Goal: Information Seeking & Learning: Learn about a topic

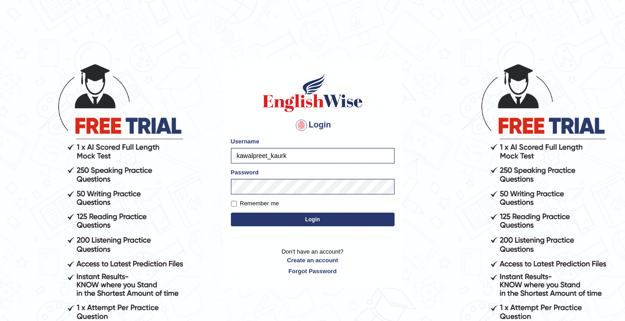
type input "kawalpreet_kaur"
click at [222, 186] on main "Login Please fix the following errors: Username kawalpreet_kaur Password Rememb…" at bounding box center [313, 160] width 182 height 258
click at [258, 214] on button "Login" at bounding box center [313, 219] width 164 height 14
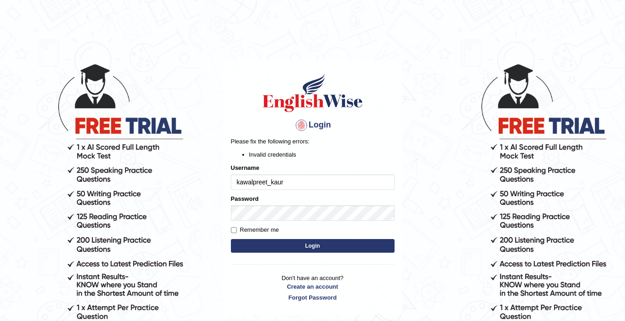
click at [241, 184] on input "kawalpreet_kaur" at bounding box center [313, 181] width 164 height 15
type input "Kawalpreet_kaur"
click at [315, 247] on button "Login" at bounding box center [313, 246] width 164 height 14
click at [360, 251] on button "Login" at bounding box center [313, 246] width 164 height 14
type input "kawalpreet_kaur"
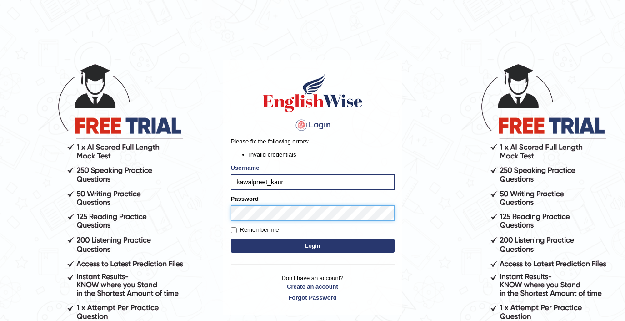
click at [203, 218] on body "Login Please fix the following errors: Invalid credentials Username kawalpreet_…" at bounding box center [312, 191] width 625 height 321
click at [231, 239] on button "Login" at bounding box center [313, 246] width 164 height 14
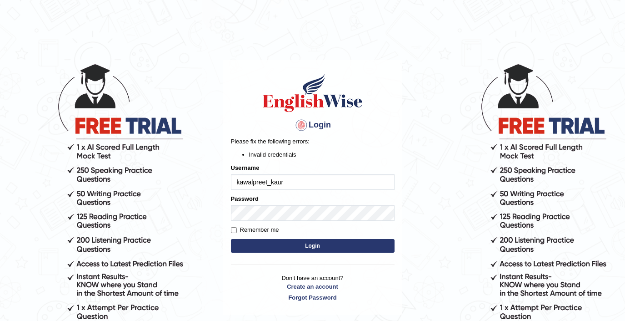
click at [263, 252] on button "Login" at bounding box center [313, 246] width 164 height 14
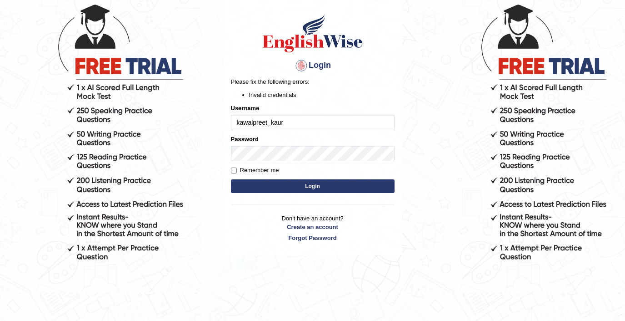
scroll to position [68, 0]
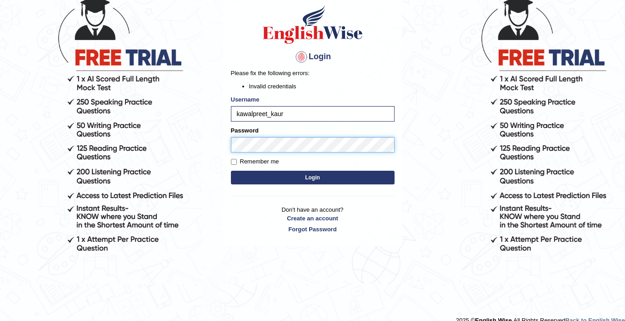
click at [190, 155] on body "Login Please fix the following errors: Invalid credentials Username kawalpreet_…" at bounding box center [312, 123] width 625 height 321
click at [325, 191] on div "Login Please fix the following errors: Invalid credentials Username kawalpreet_…" at bounding box center [312, 119] width 179 height 254
click at [325, 182] on button "Login" at bounding box center [313, 178] width 164 height 14
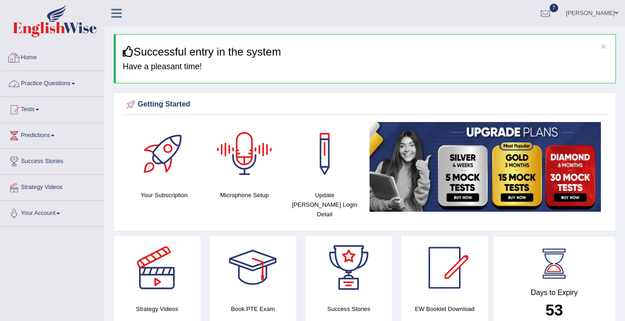
click at [58, 62] on link "Home" at bounding box center [52, 56] width 104 height 23
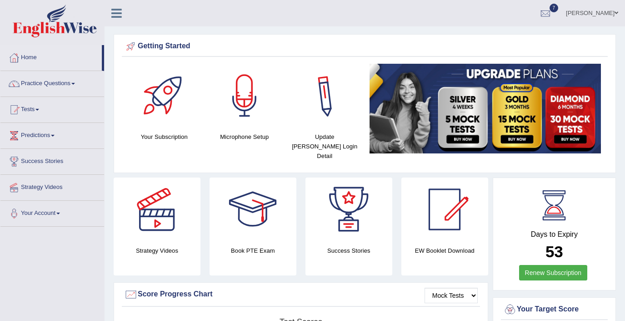
click at [616, 15] on span at bounding box center [617, 13] width 4 height 6
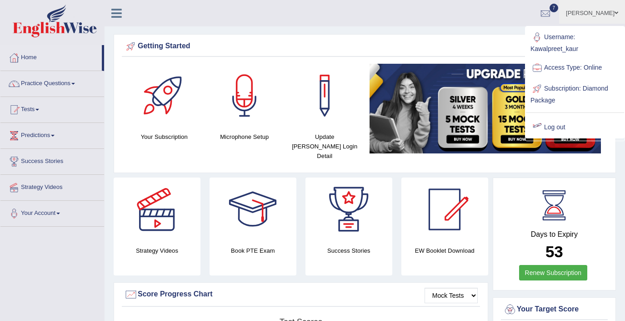
click at [557, 125] on link "Log out" at bounding box center [575, 127] width 98 height 21
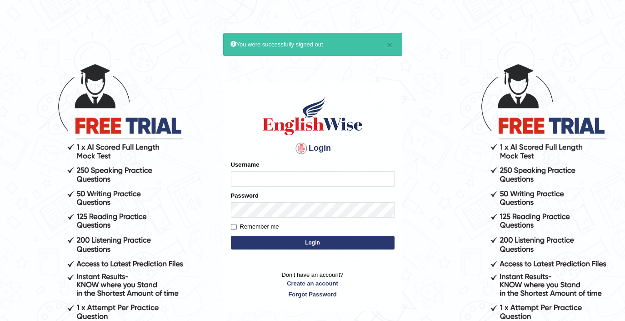
type input "kawalpreet_kaur"
click at [277, 242] on button "Login" at bounding box center [313, 243] width 164 height 14
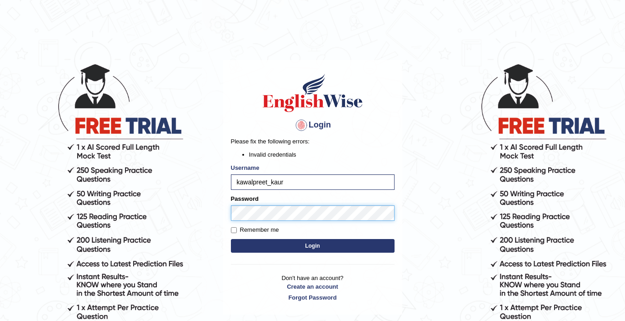
click at [222, 209] on main "Login Please fix the following errors: Invalid credentials Username kawalpreet_…" at bounding box center [313, 173] width 182 height 284
click at [230, 213] on div "Login Please fix the following errors: Invalid credentials Username kawalpreet_…" at bounding box center [312, 187] width 179 height 254
click at [285, 242] on button "Login" at bounding box center [313, 246] width 164 height 14
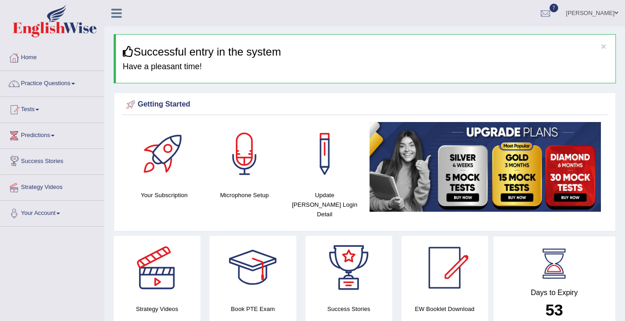
click at [49, 134] on link "Predictions" at bounding box center [52, 134] width 104 height 23
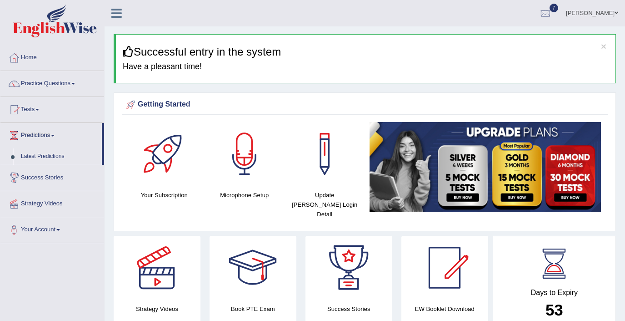
click at [55, 136] on span at bounding box center [53, 136] width 4 height 2
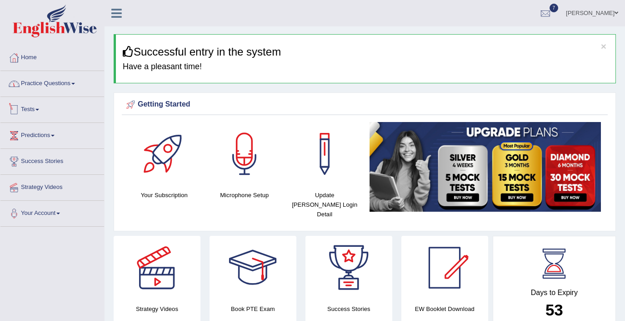
click at [53, 87] on link "Practice Questions" at bounding box center [52, 82] width 104 height 23
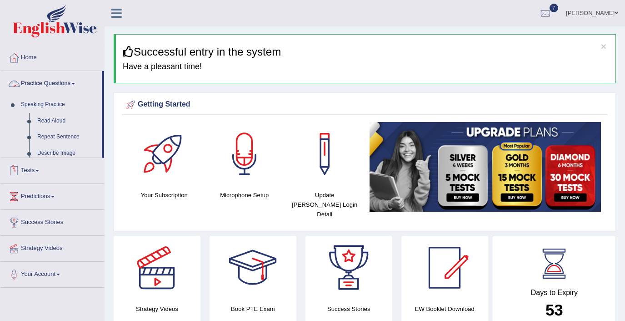
click at [53, 87] on link "Practice Questions" at bounding box center [50, 82] width 101 height 23
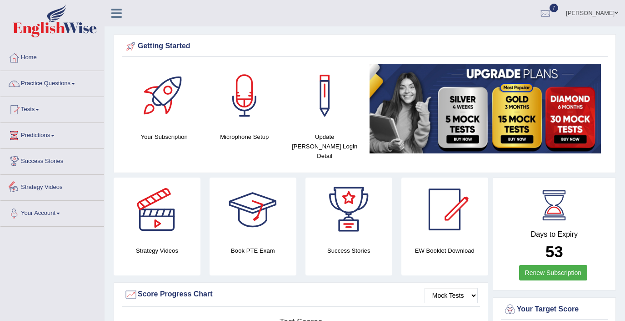
click at [45, 213] on link "Your Account" at bounding box center [52, 212] width 104 height 23
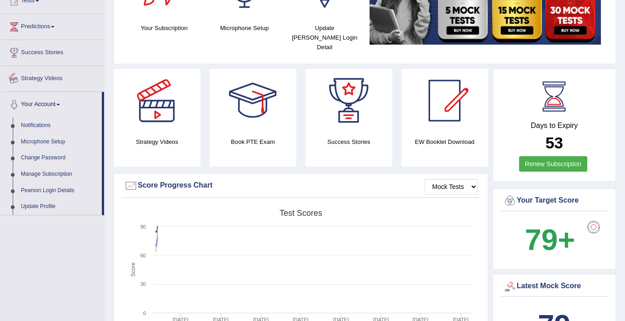
scroll to position [107, 0]
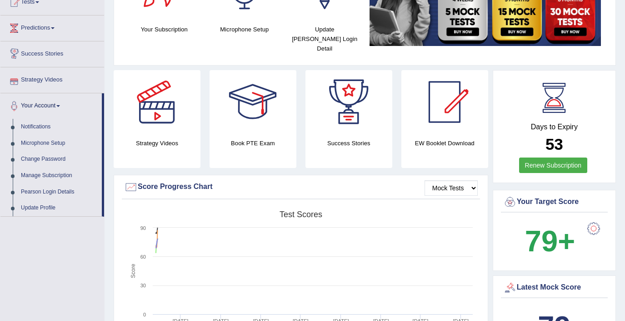
click at [46, 77] on link "Strategy Videos" at bounding box center [52, 78] width 104 height 23
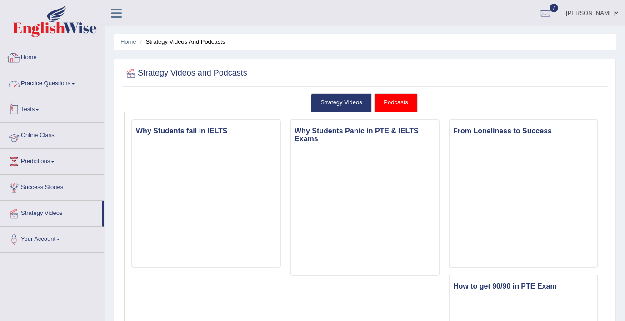
click at [48, 135] on link "Online Class" at bounding box center [52, 134] width 104 height 23
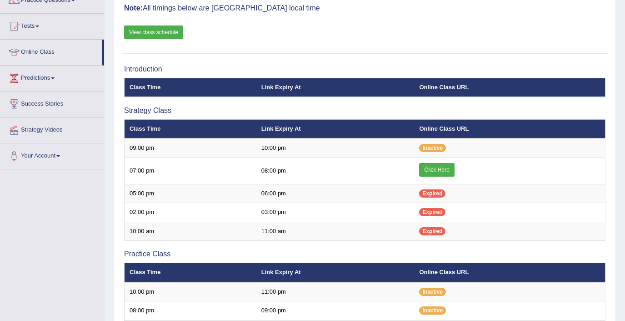
scroll to position [87, 0]
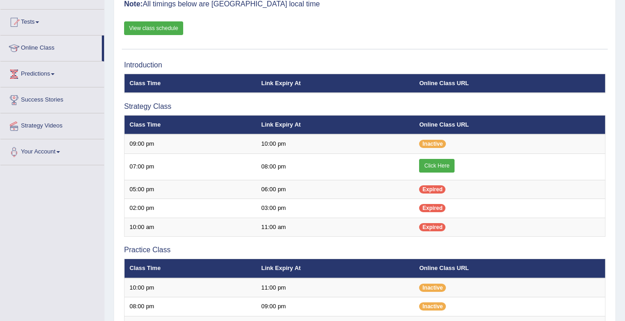
click at [160, 28] on link "View class schedule" at bounding box center [153, 28] width 59 height 14
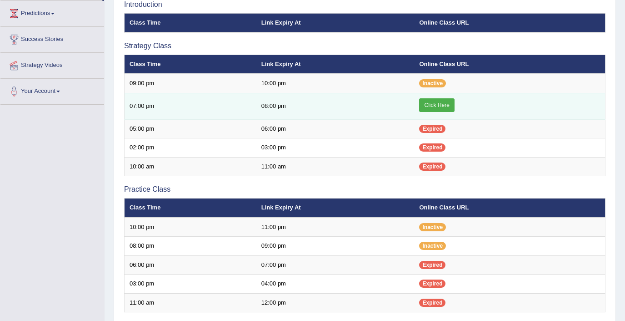
scroll to position [147, 0]
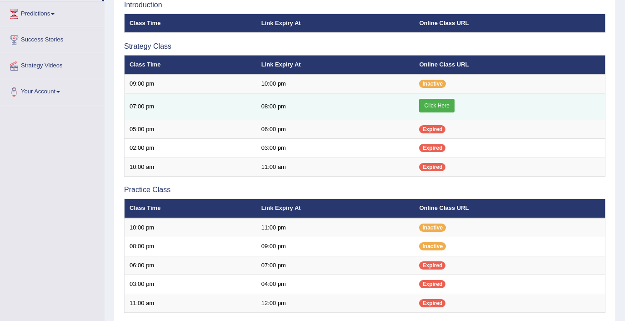
click at [446, 109] on link "Click Here" at bounding box center [436, 106] width 35 height 14
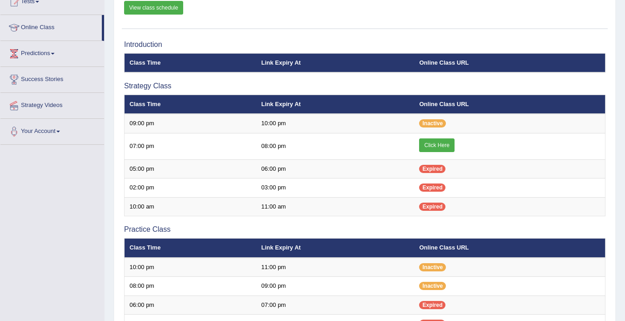
scroll to position [109, 0]
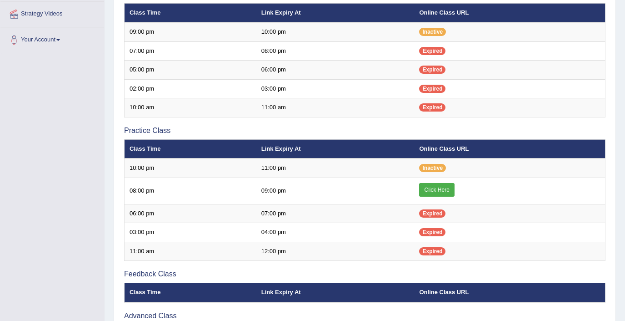
scroll to position [205, 0]
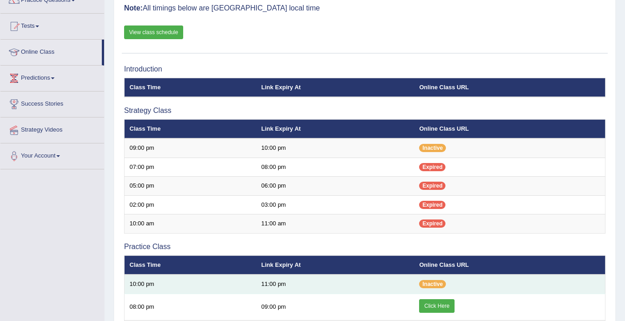
scroll to position [82, 0]
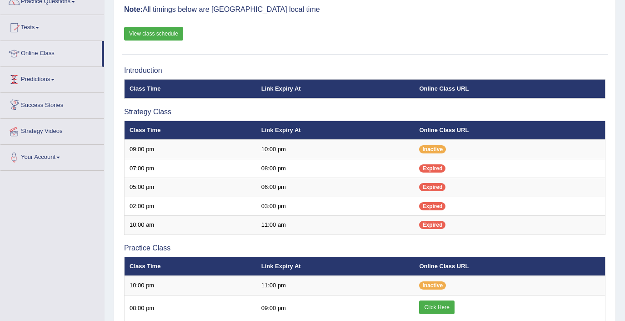
click at [45, 85] on link "Predictions" at bounding box center [52, 78] width 104 height 23
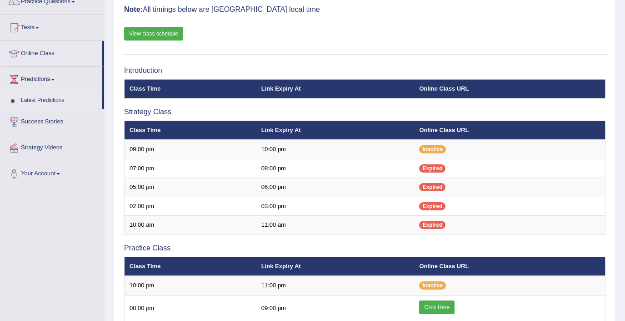
click at [45, 99] on link "Latest Predictions" at bounding box center [59, 100] width 85 height 16
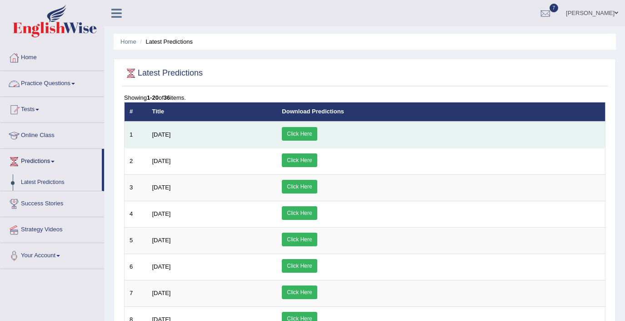
click at [317, 132] on link "Click Here" at bounding box center [299, 134] width 35 height 14
click at [317, 135] on link "Click Here" at bounding box center [299, 134] width 35 height 14
